Goal: Task Accomplishment & Management: Use online tool/utility

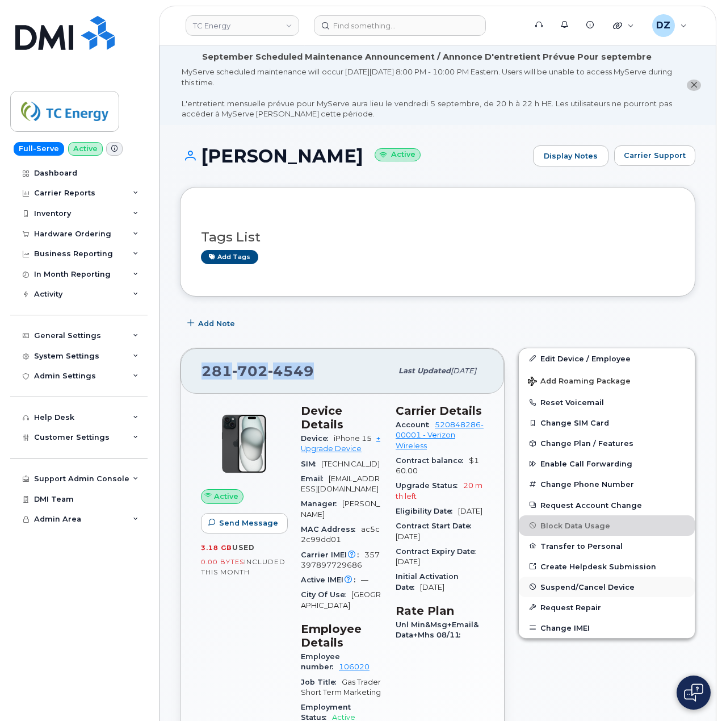
click at [589, 579] on button "Suspend/Cancel Device" at bounding box center [607, 586] width 176 height 20
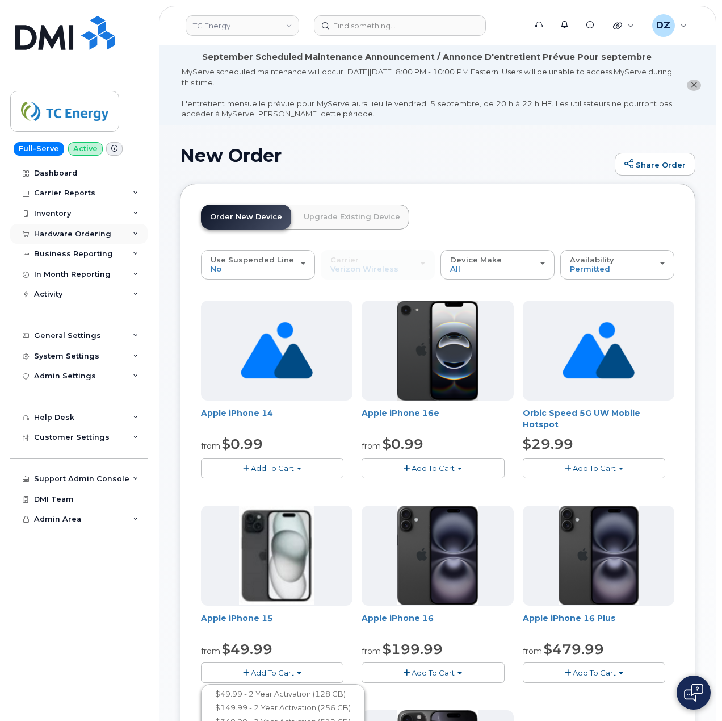
click at [75, 229] on div "Hardware Ordering" at bounding box center [72, 233] width 77 height 9
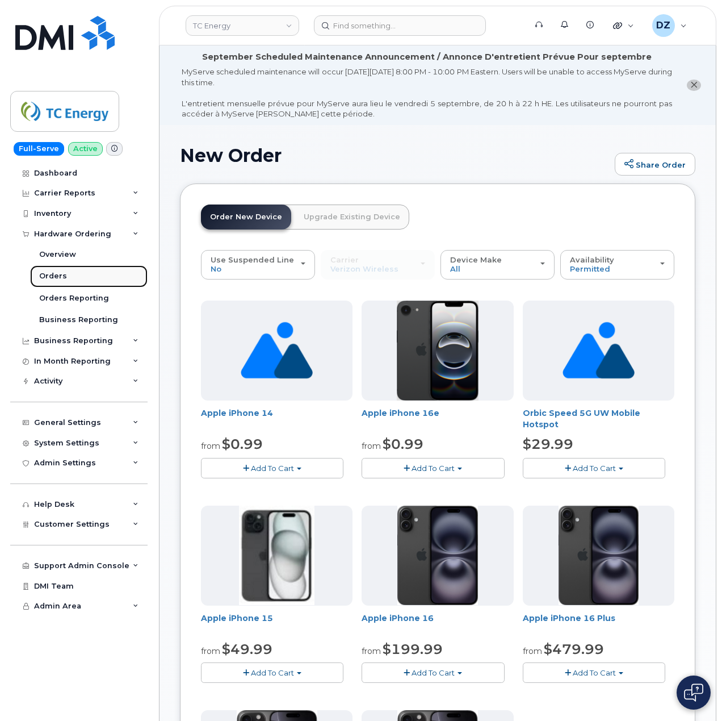
click at [73, 273] on link "Orders" at bounding box center [89, 276] width 118 height 22
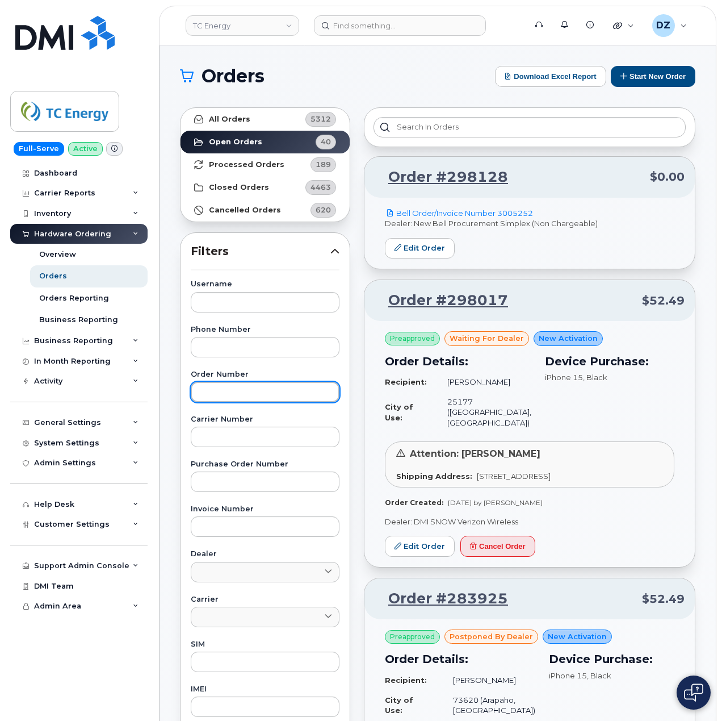
click at [237, 394] on input "text" at bounding box center [265, 392] width 149 height 20
paste input "299877"
type input "299877"
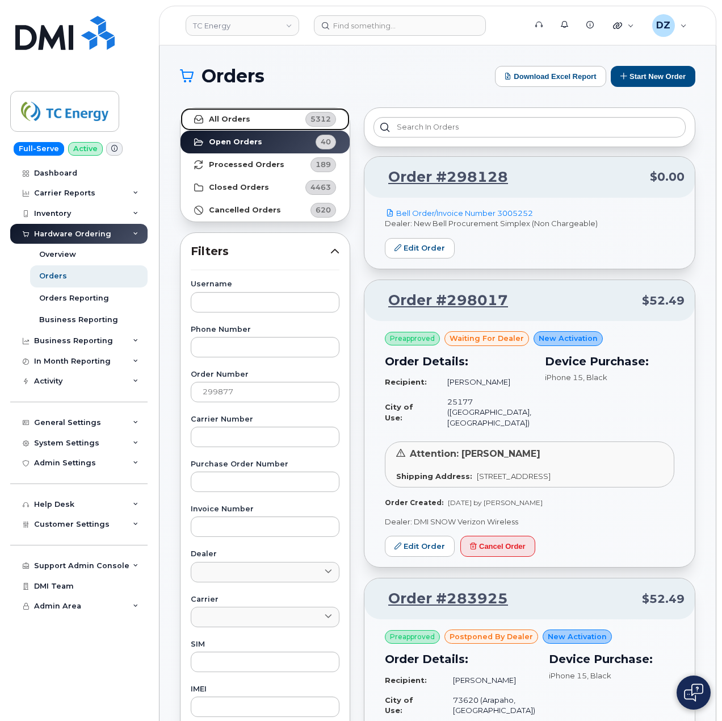
click at [250, 120] on link "All Orders 5312" at bounding box center [265, 119] width 169 height 23
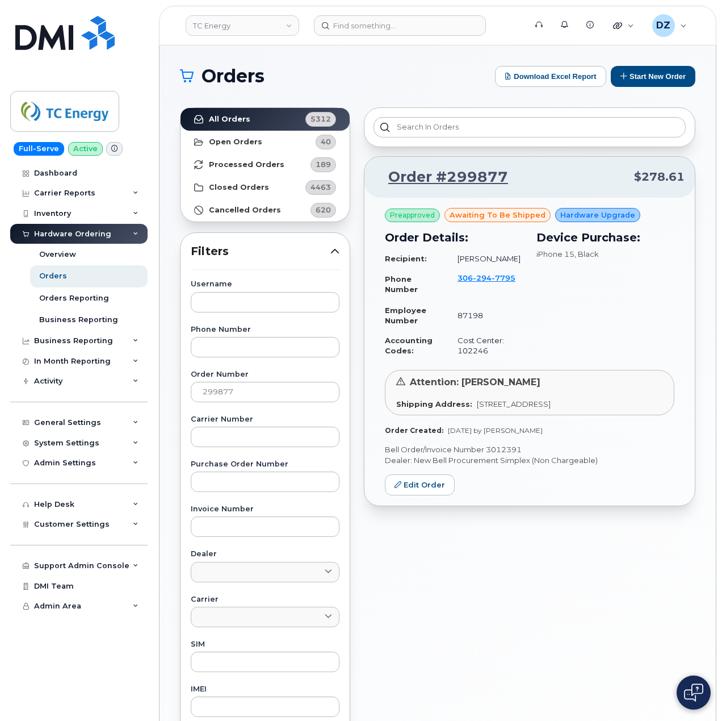
click at [508, 449] on p "Bell Order/Invoice Number 3012391" at bounding box center [530, 449] width 290 height 11
copy p "3012391"
click at [638, 78] on button "Start New Order" at bounding box center [653, 76] width 85 height 21
